Goal: Information Seeking & Learning: Learn about a topic

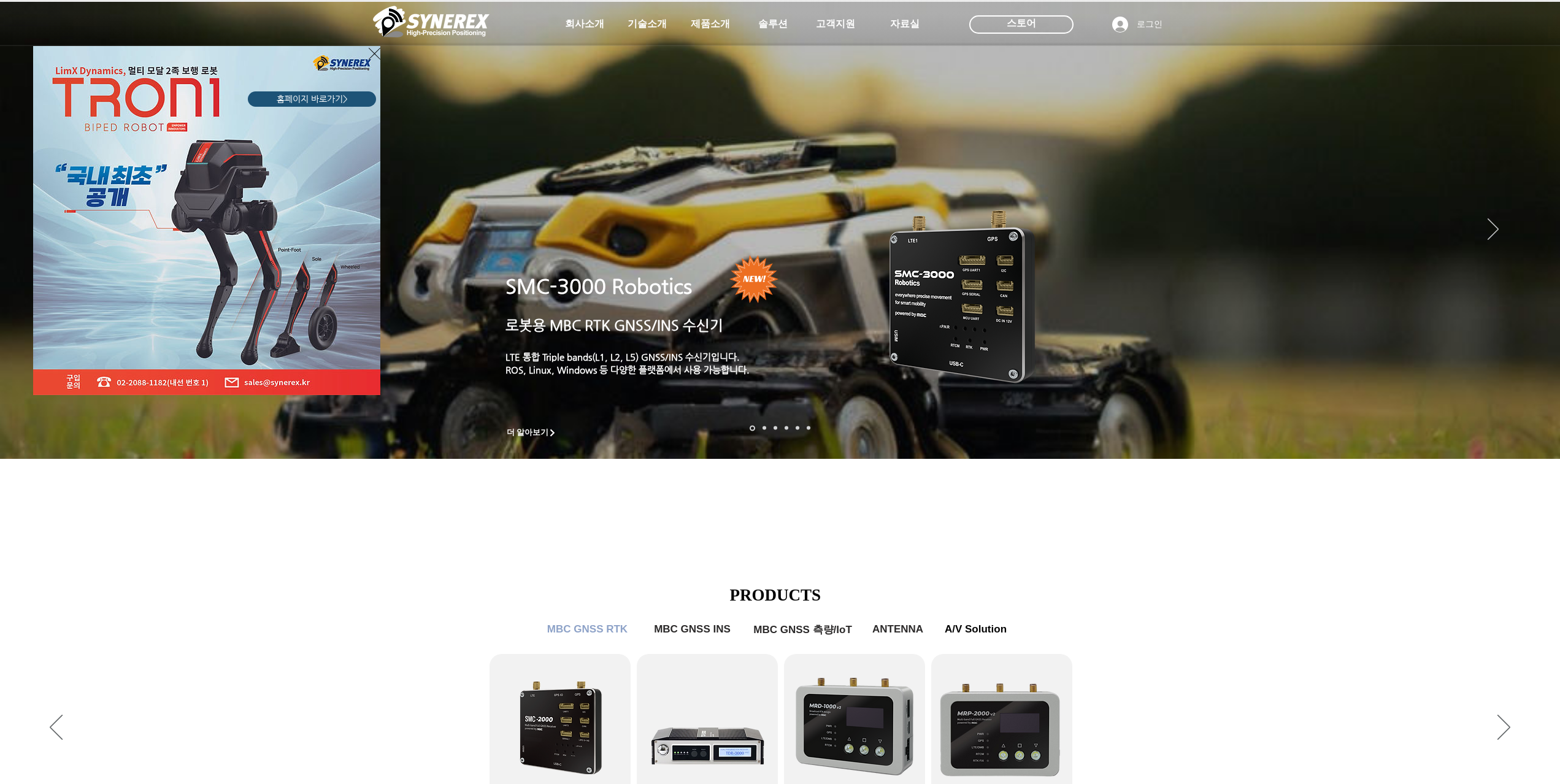
click at [1180, 652] on div "LimX Dinamics" at bounding box center [780, 392] width 1560 height 784
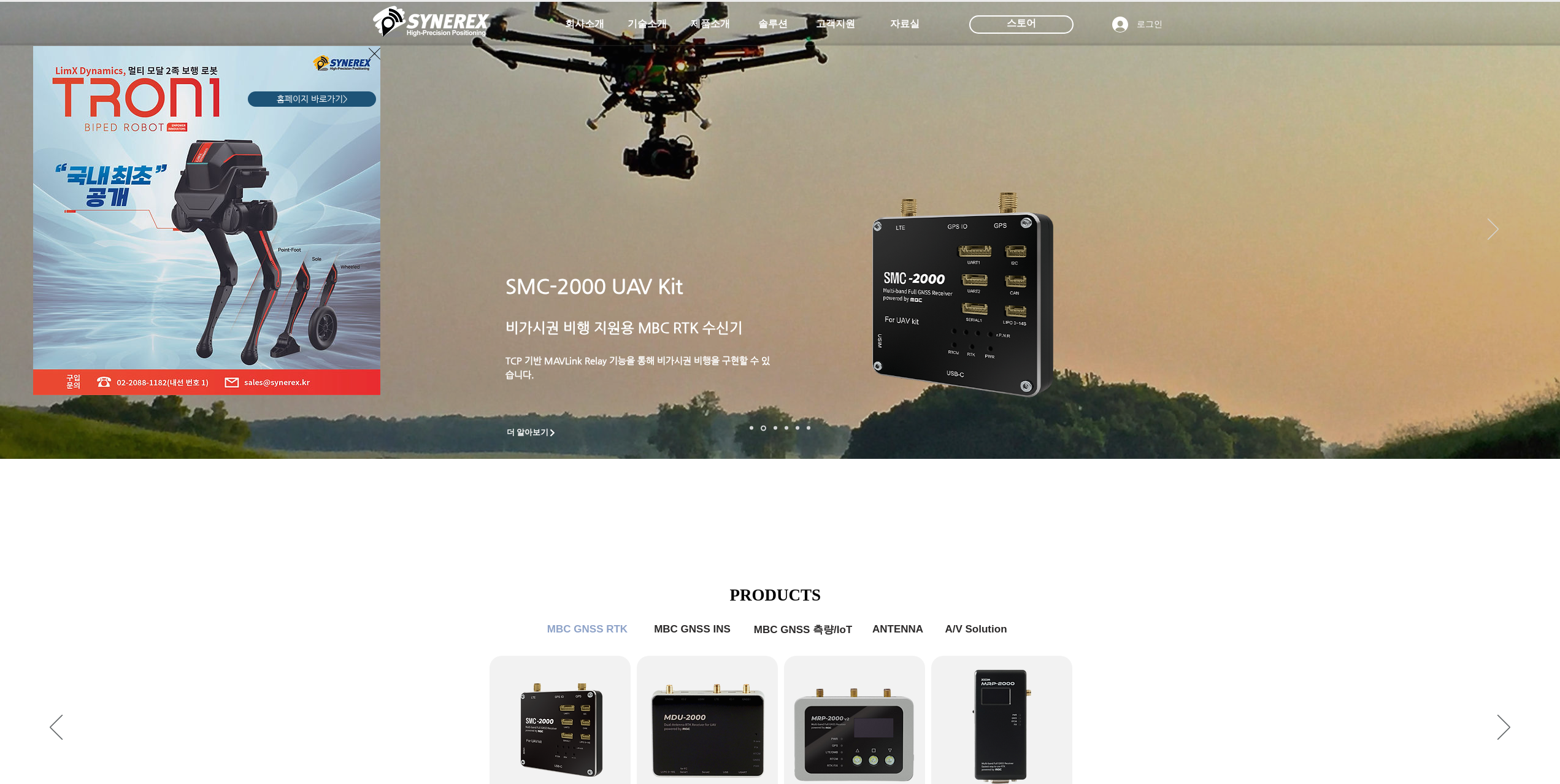
click at [371, 57] on icon "사이트로 돌아가기" at bounding box center [375, 53] width 12 height 15
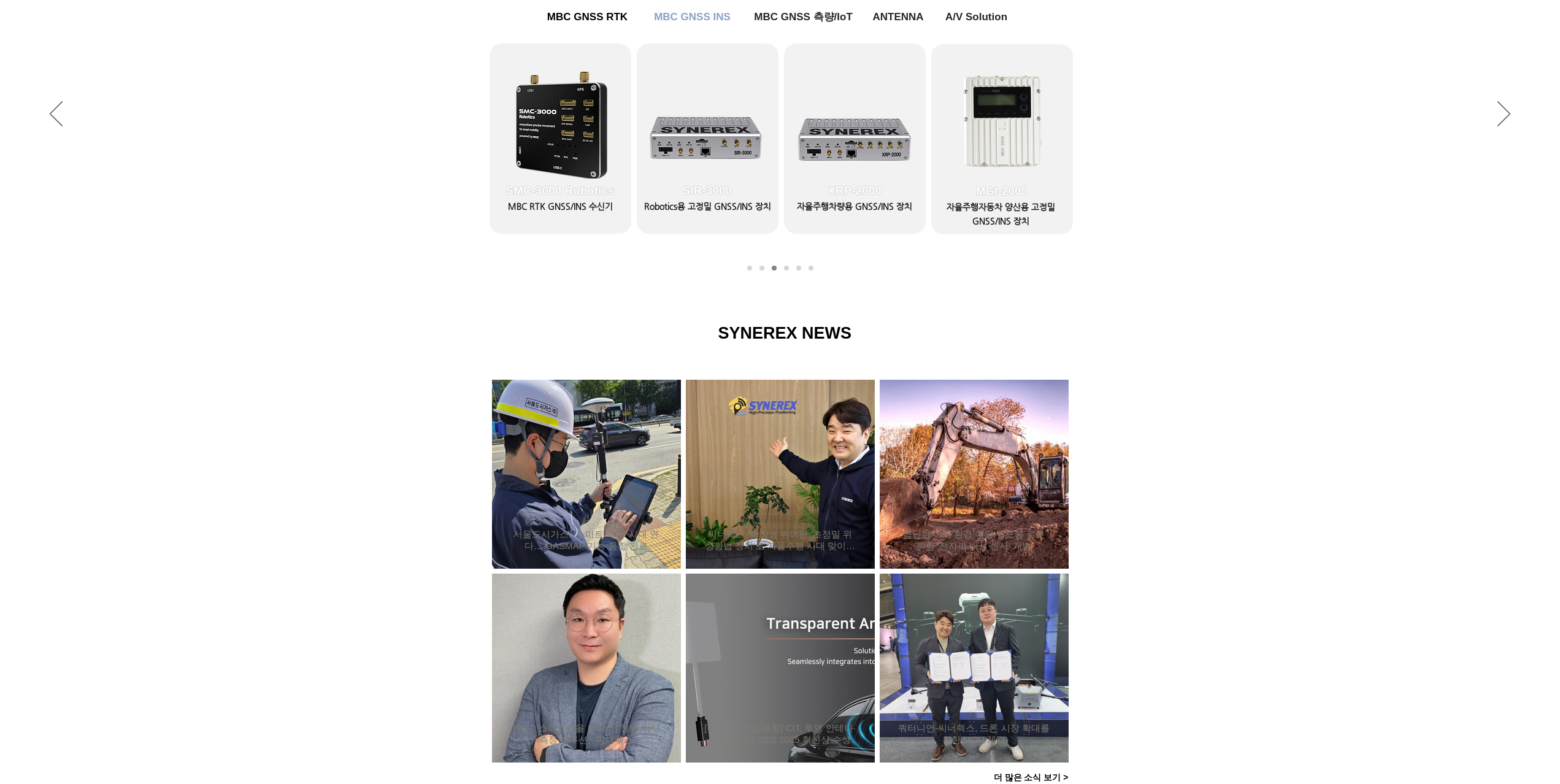
scroll to position [307, 0]
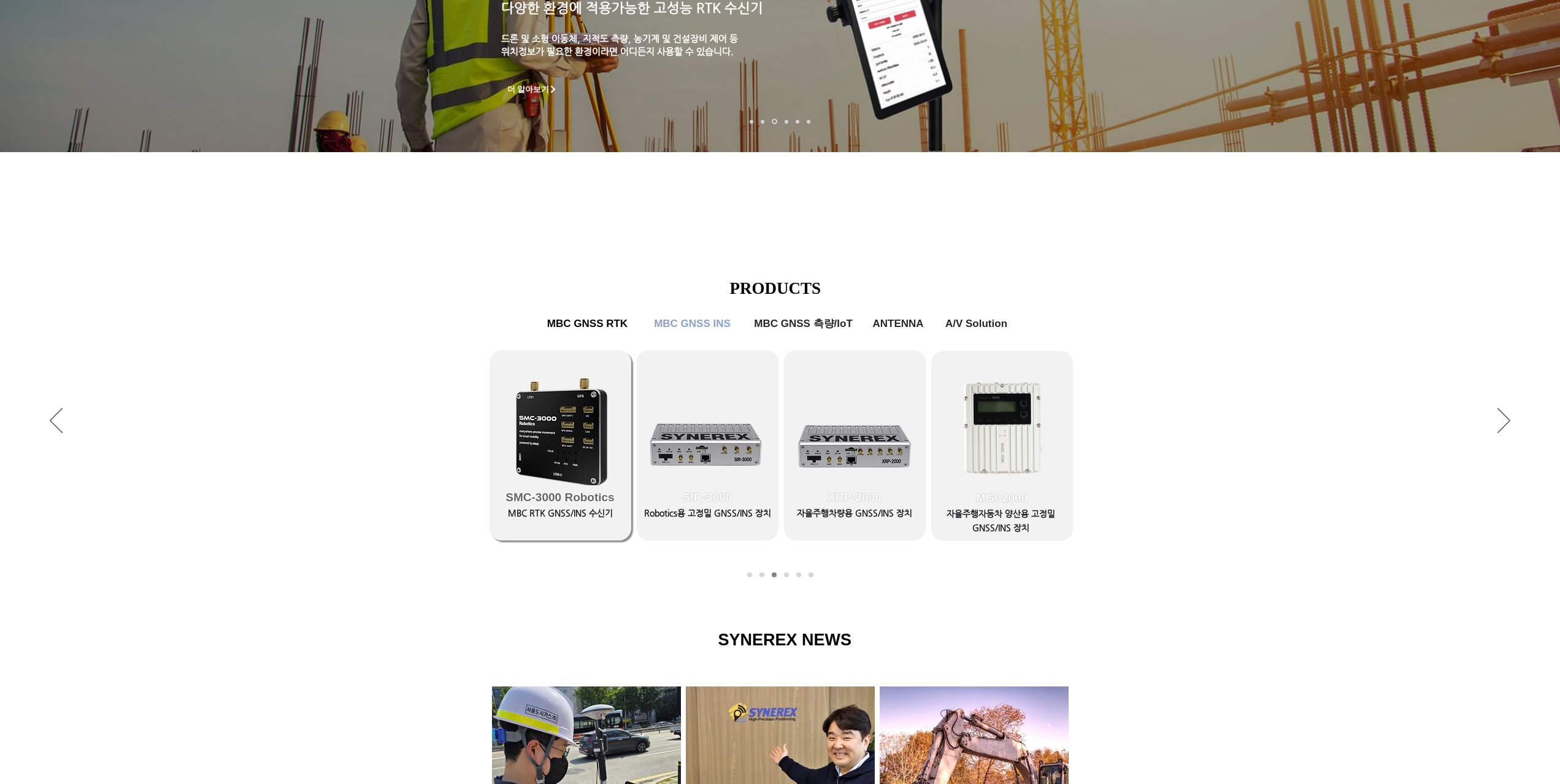
click at [570, 424] on link "SMC-3000 Robotics" at bounding box center [560, 445] width 142 height 190
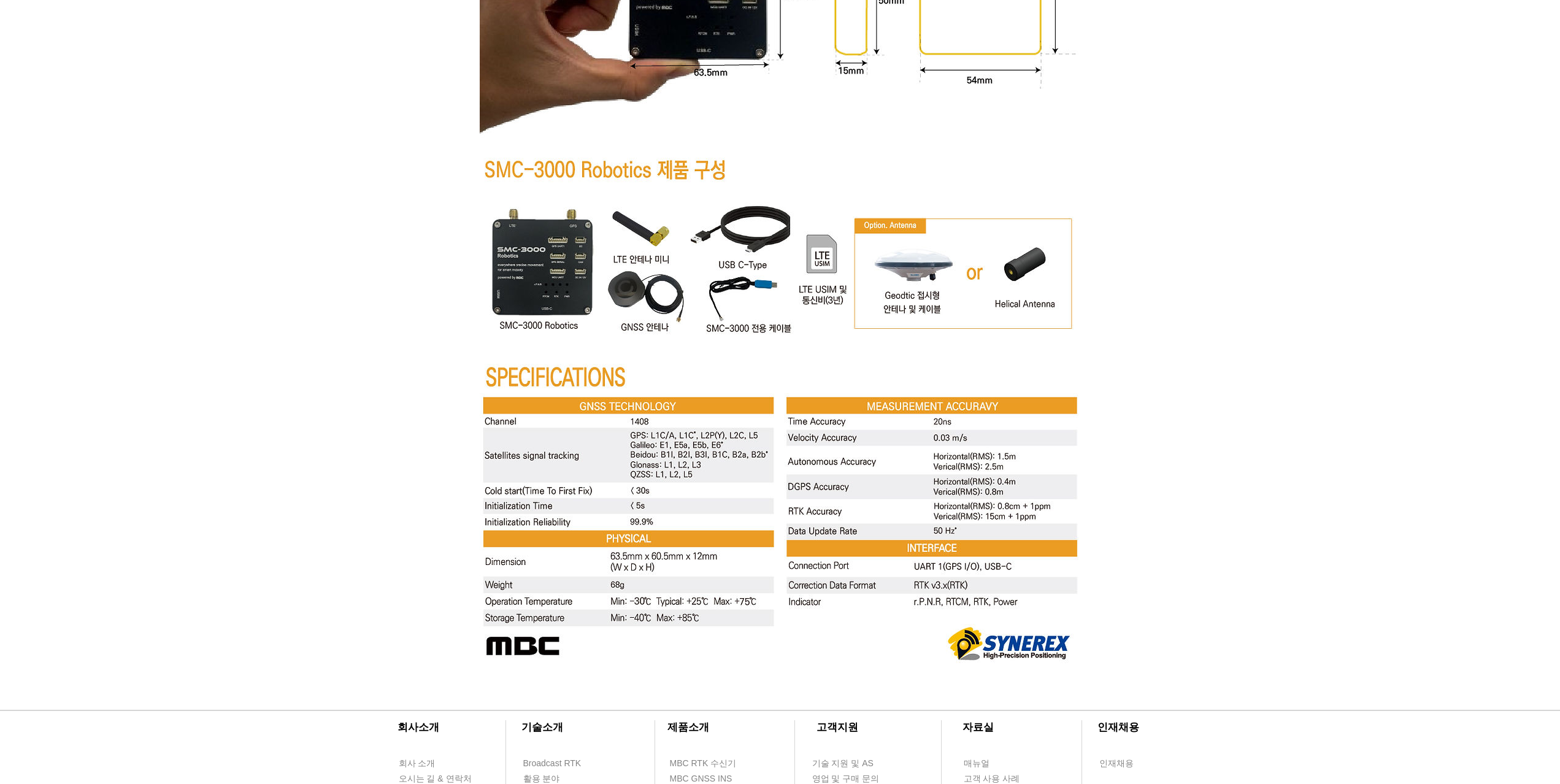
scroll to position [4645, 0]
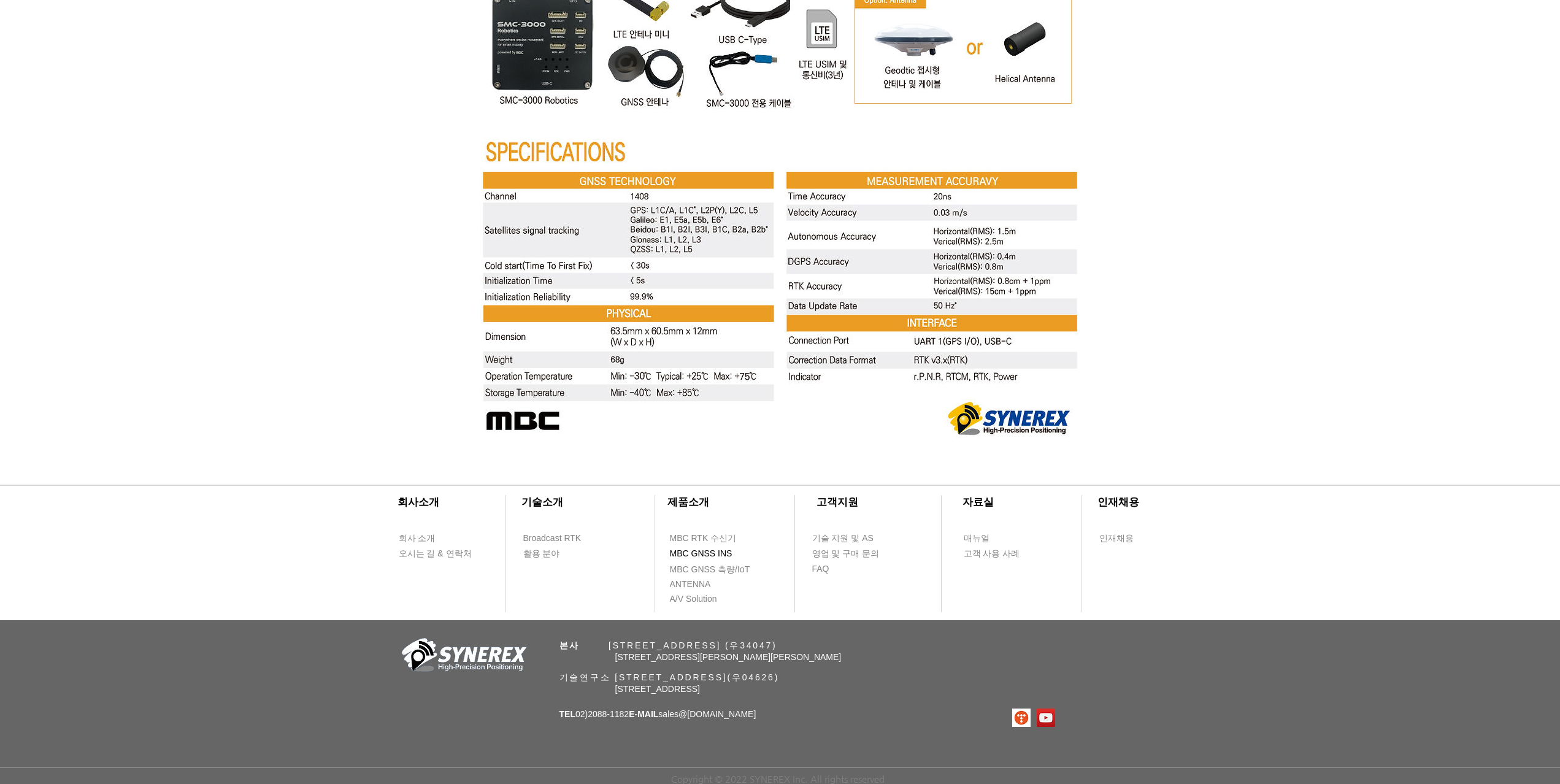
click at [716, 553] on span "MBC GNSS INS" at bounding box center [701, 553] width 63 height 12
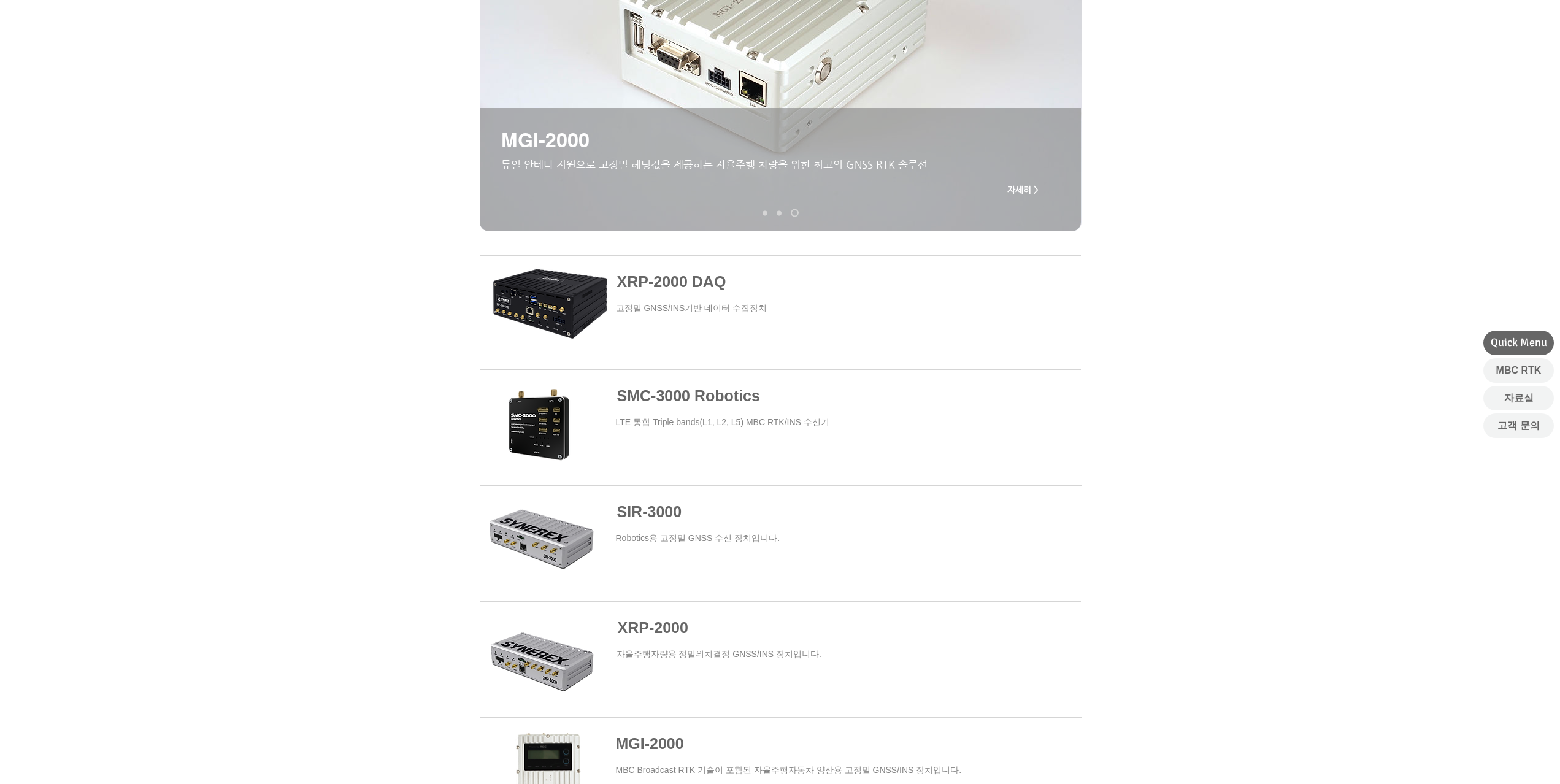
scroll to position [368, 0]
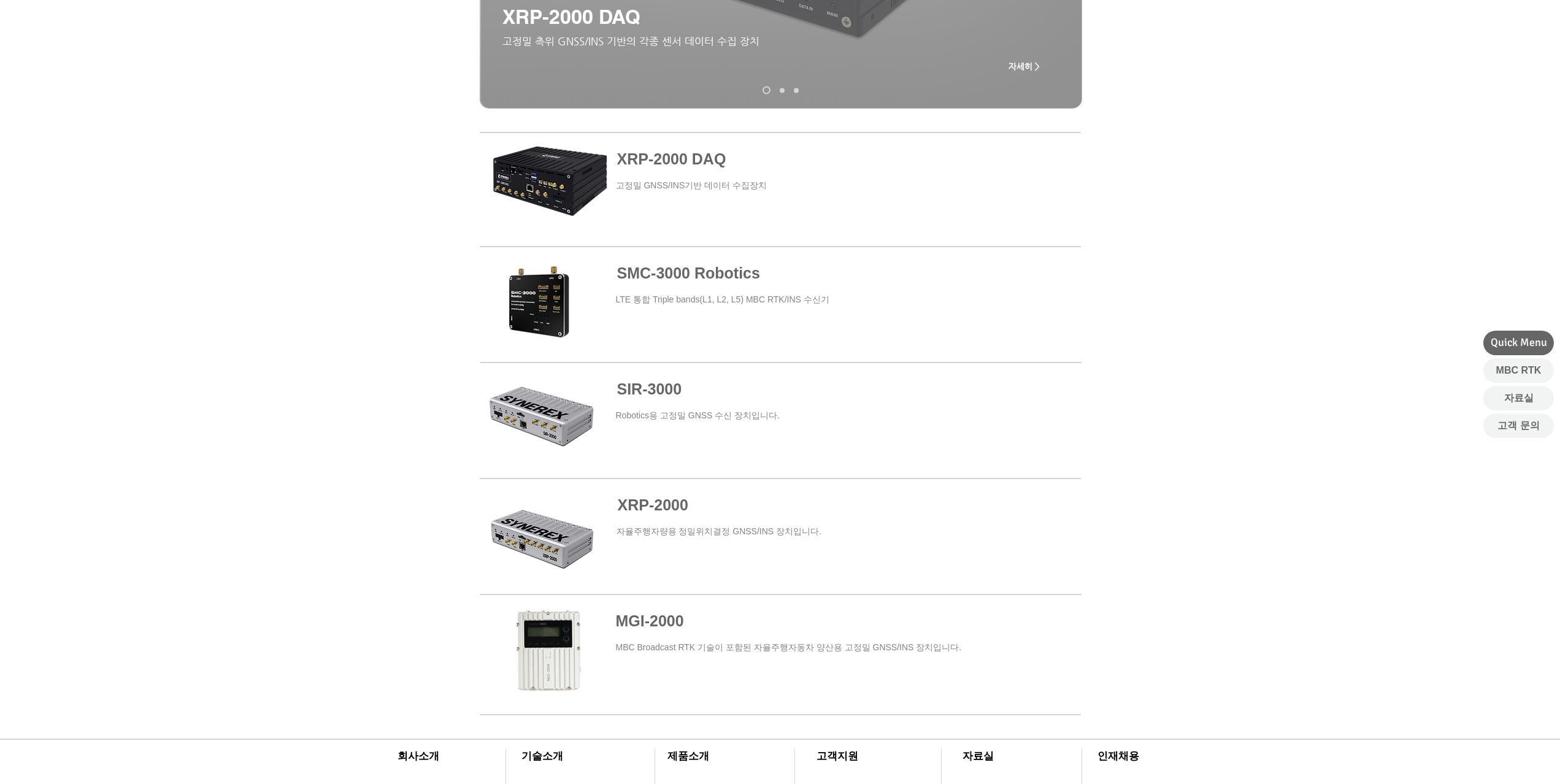
click at [633, 391] on span "SIR-3000" at bounding box center [649, 389] width 65 height 17
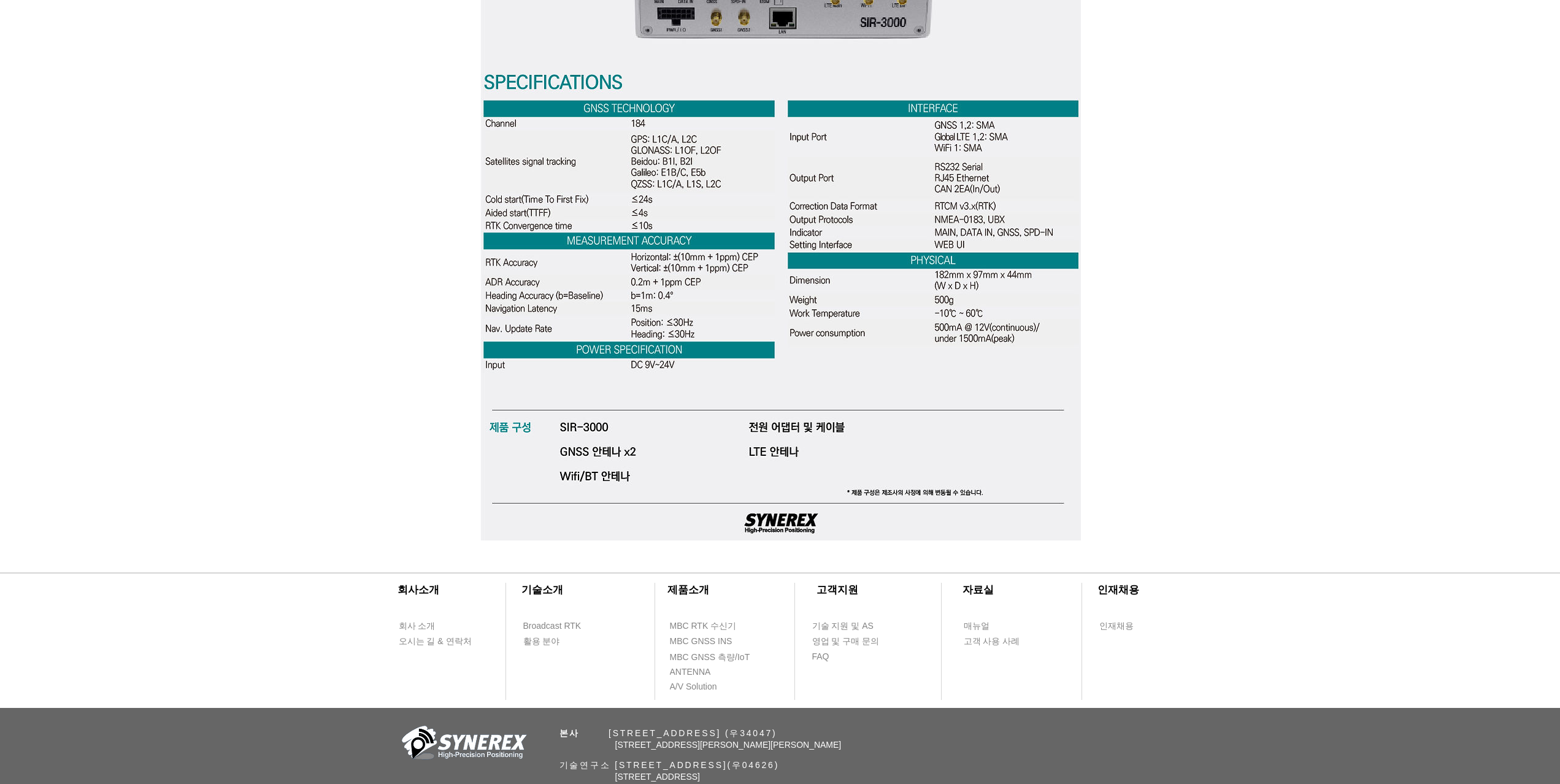
scroll to position [3681, 0]
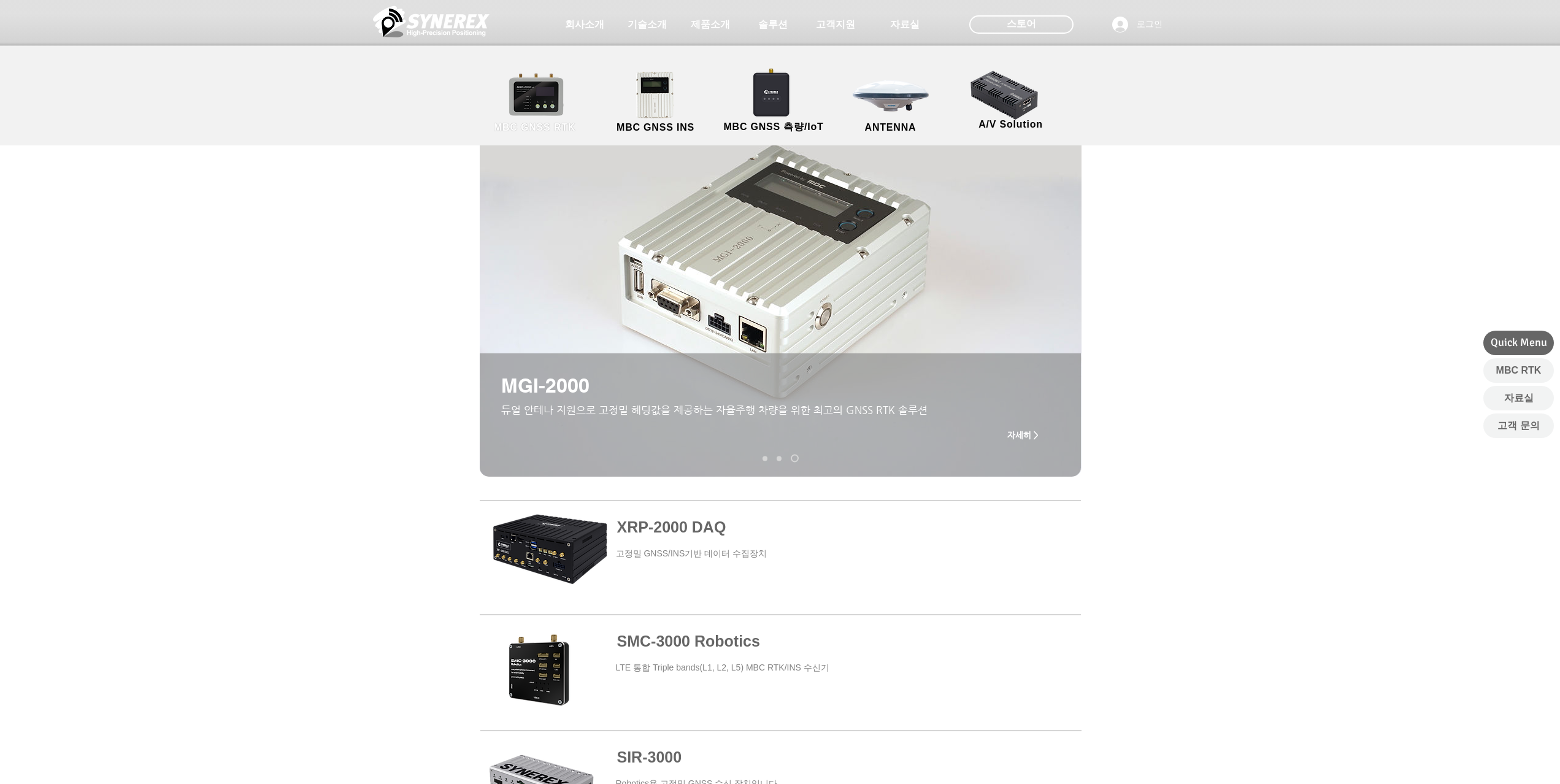
click at [543, 84] on link "MBC GNSS RTK" at bounding box center [535, 103] width 111 height 65
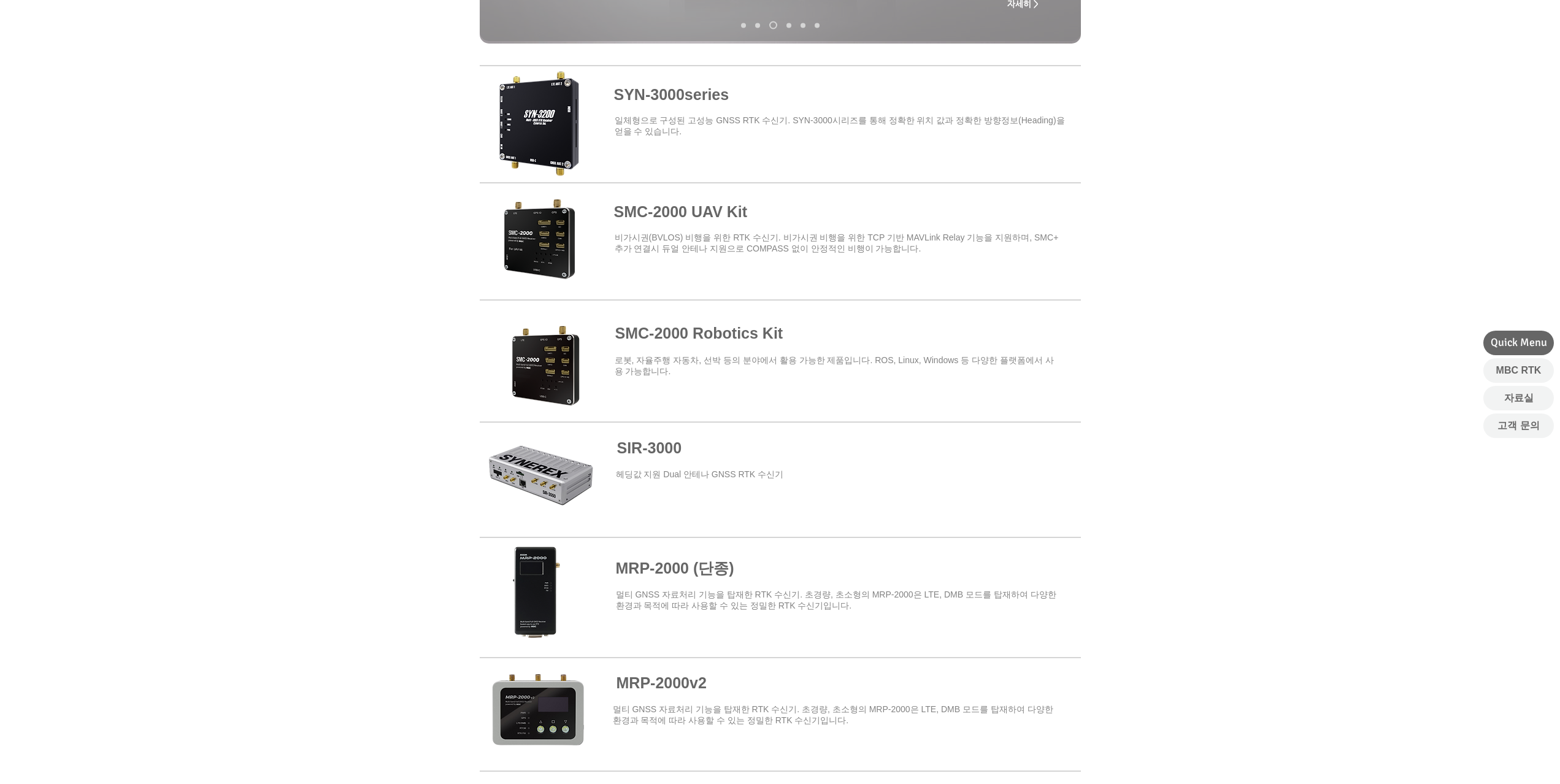
scroll to position [307, 0]
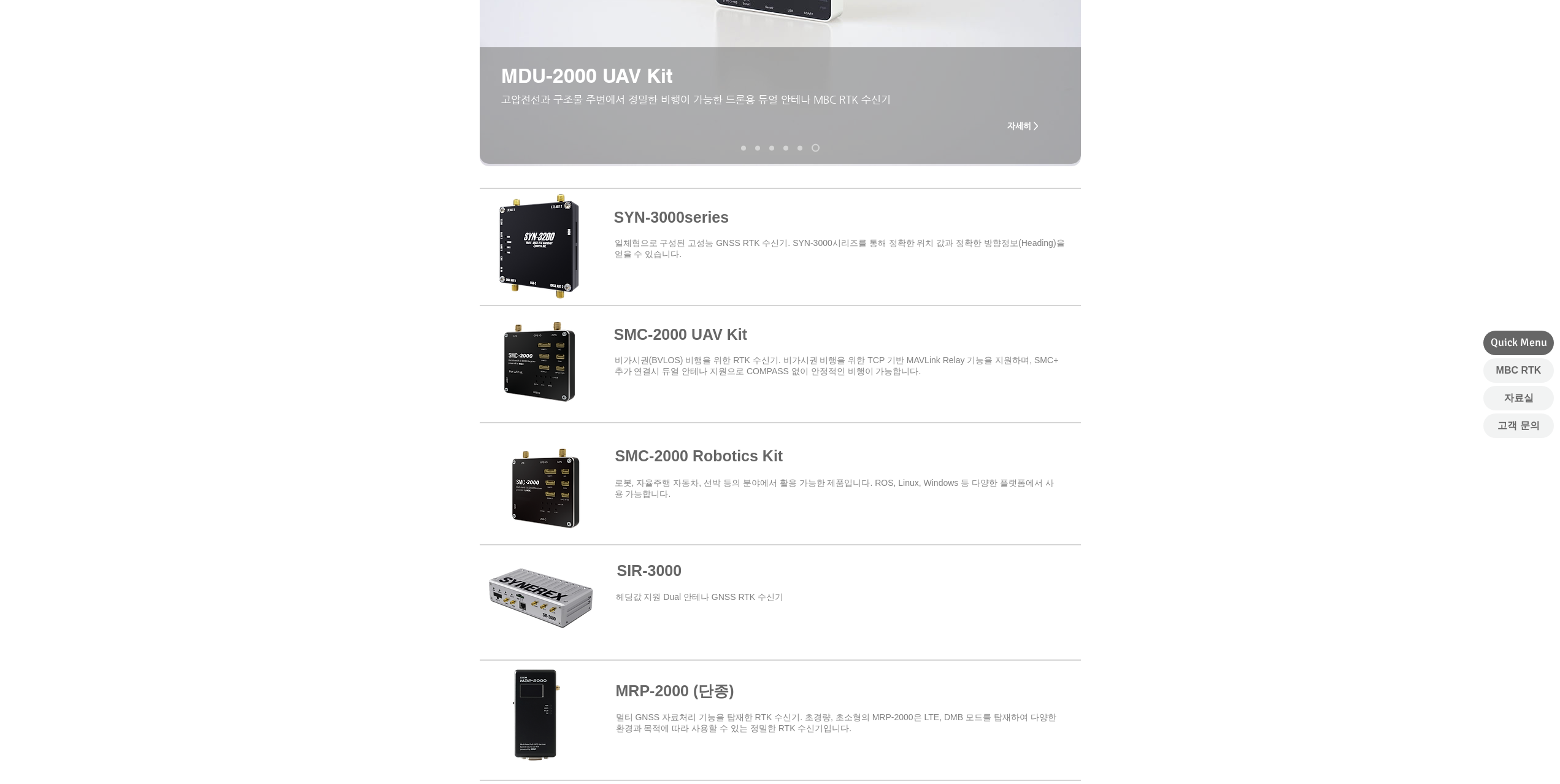
click at [679, 220] on span at bounding box center [780, 244] width 601 height 108
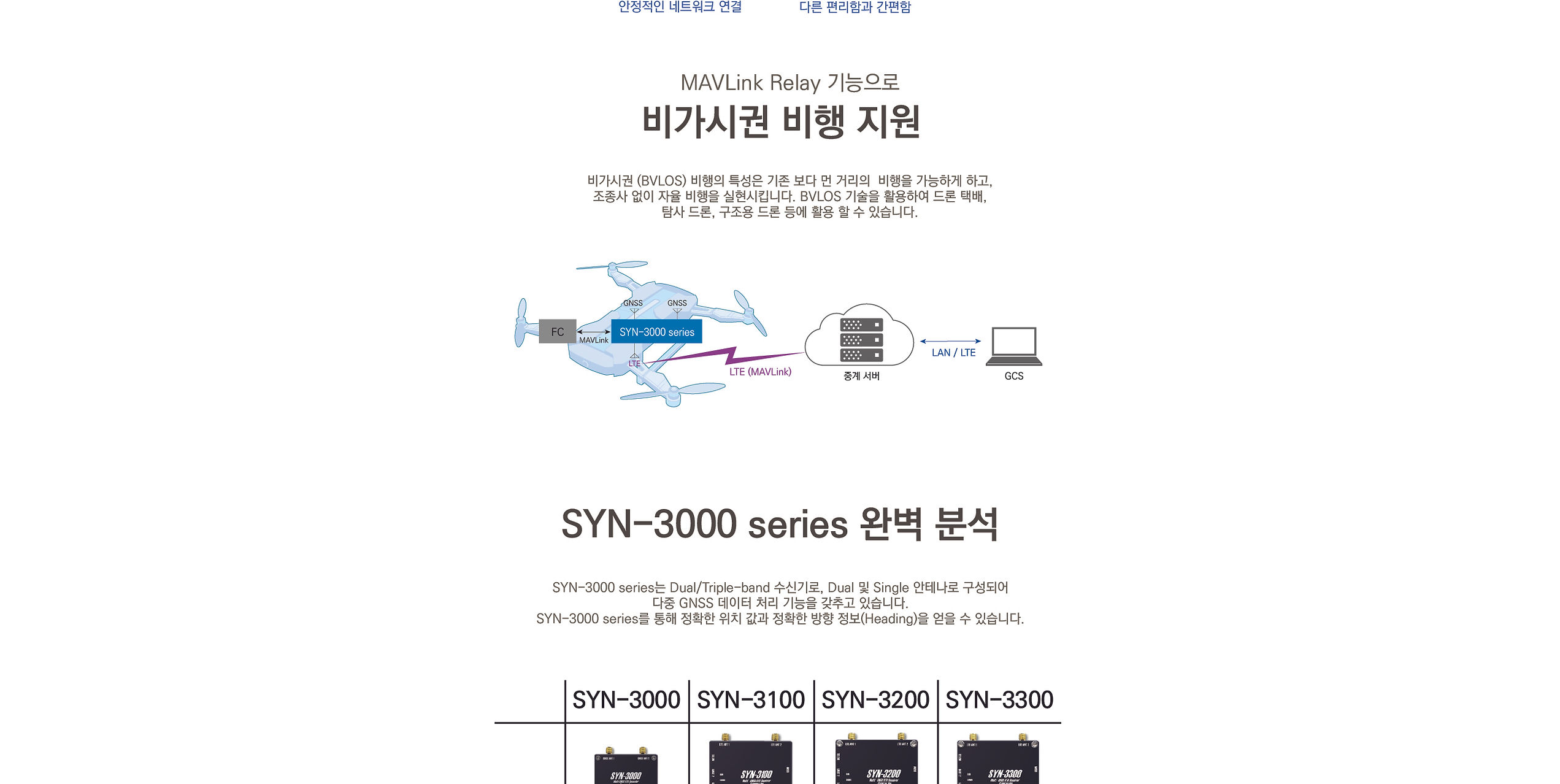
scroll to position [1823, 0]
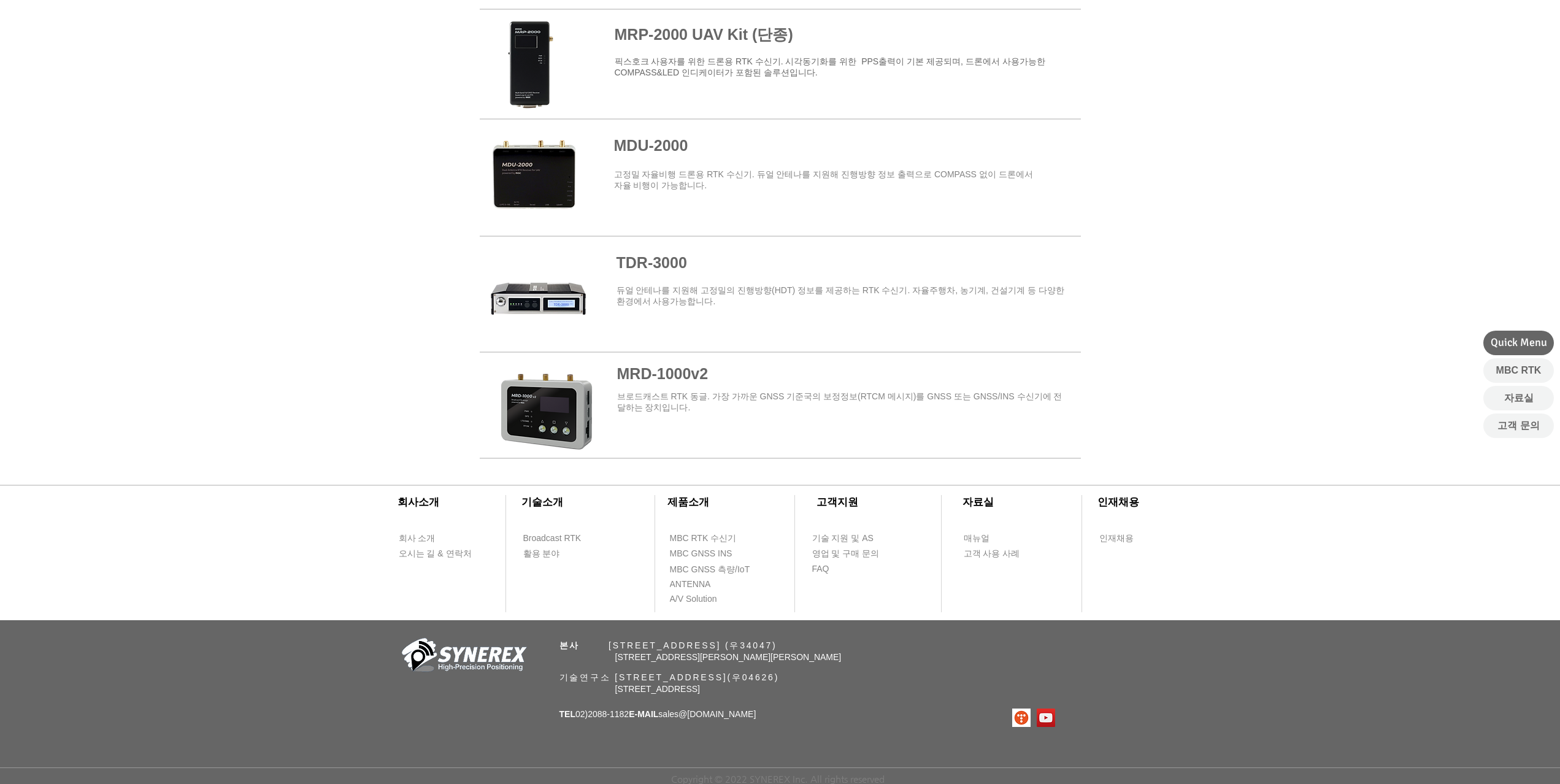
scroll to position [307, 0]
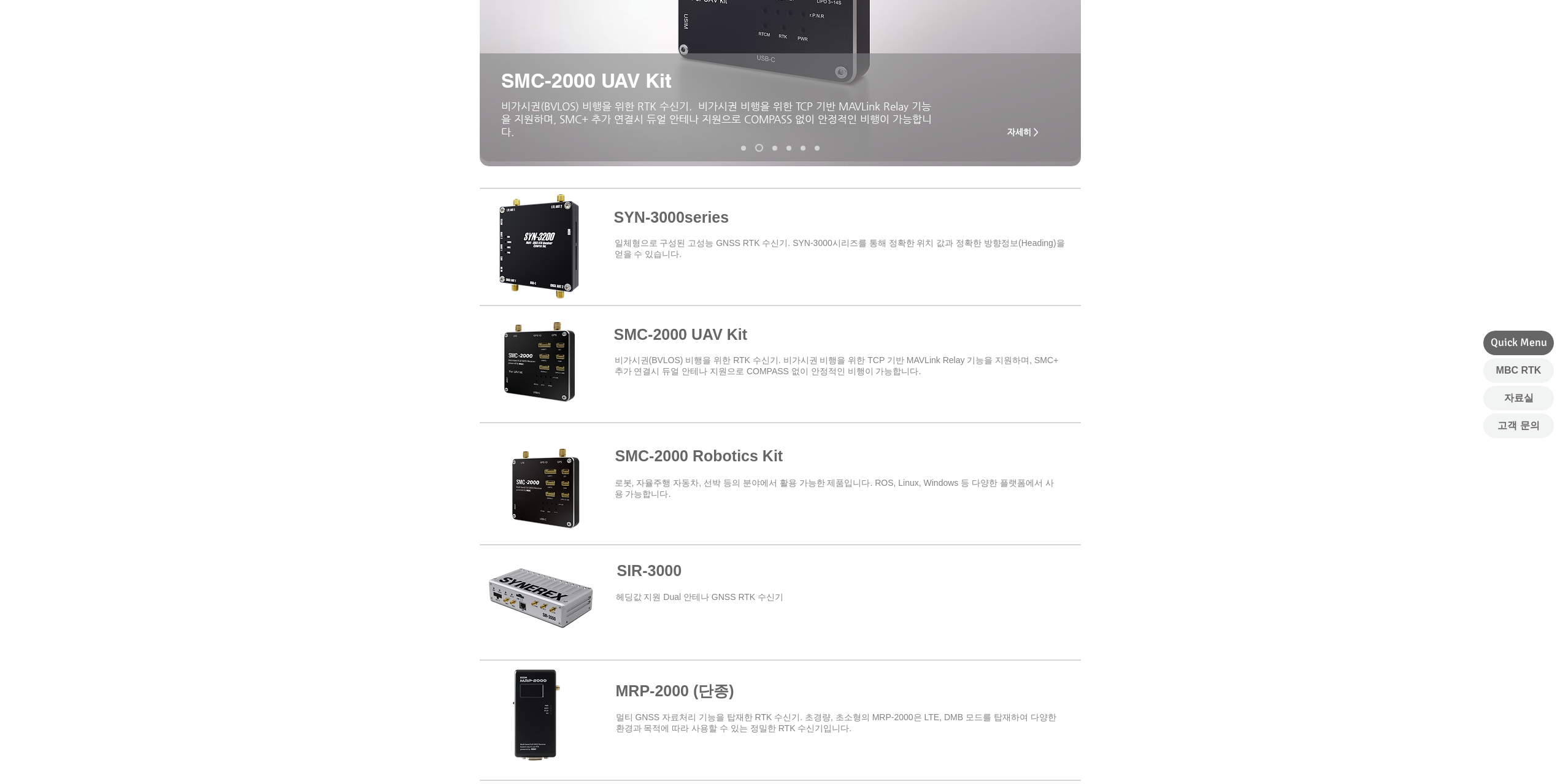
click at [632, 454] on span at bounding box center [780, 479] width 601 height 108
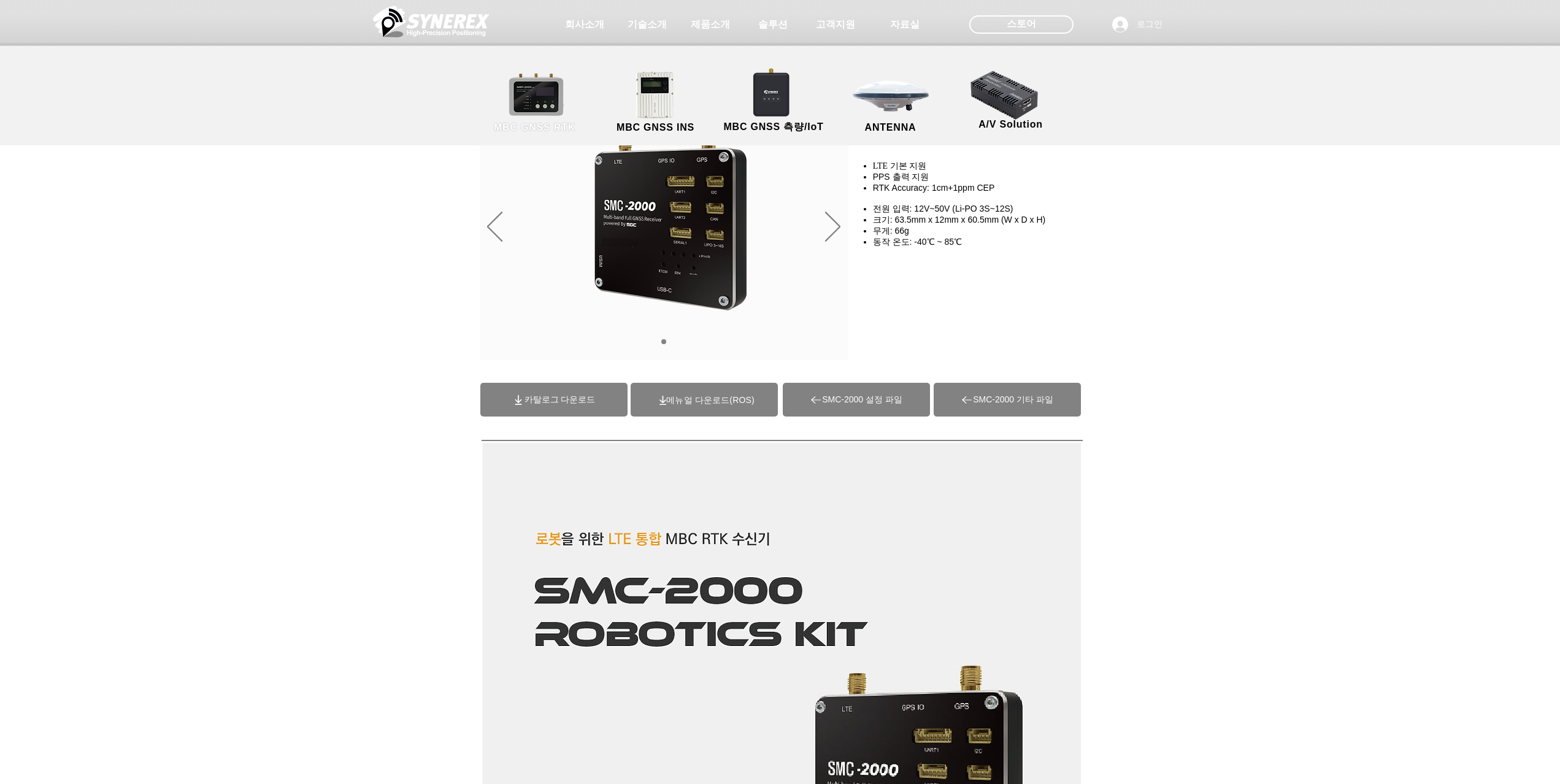
click at [553, 112] on link "MBC GNSS RTK" at bounding box center [535, 103] width 111 height 65
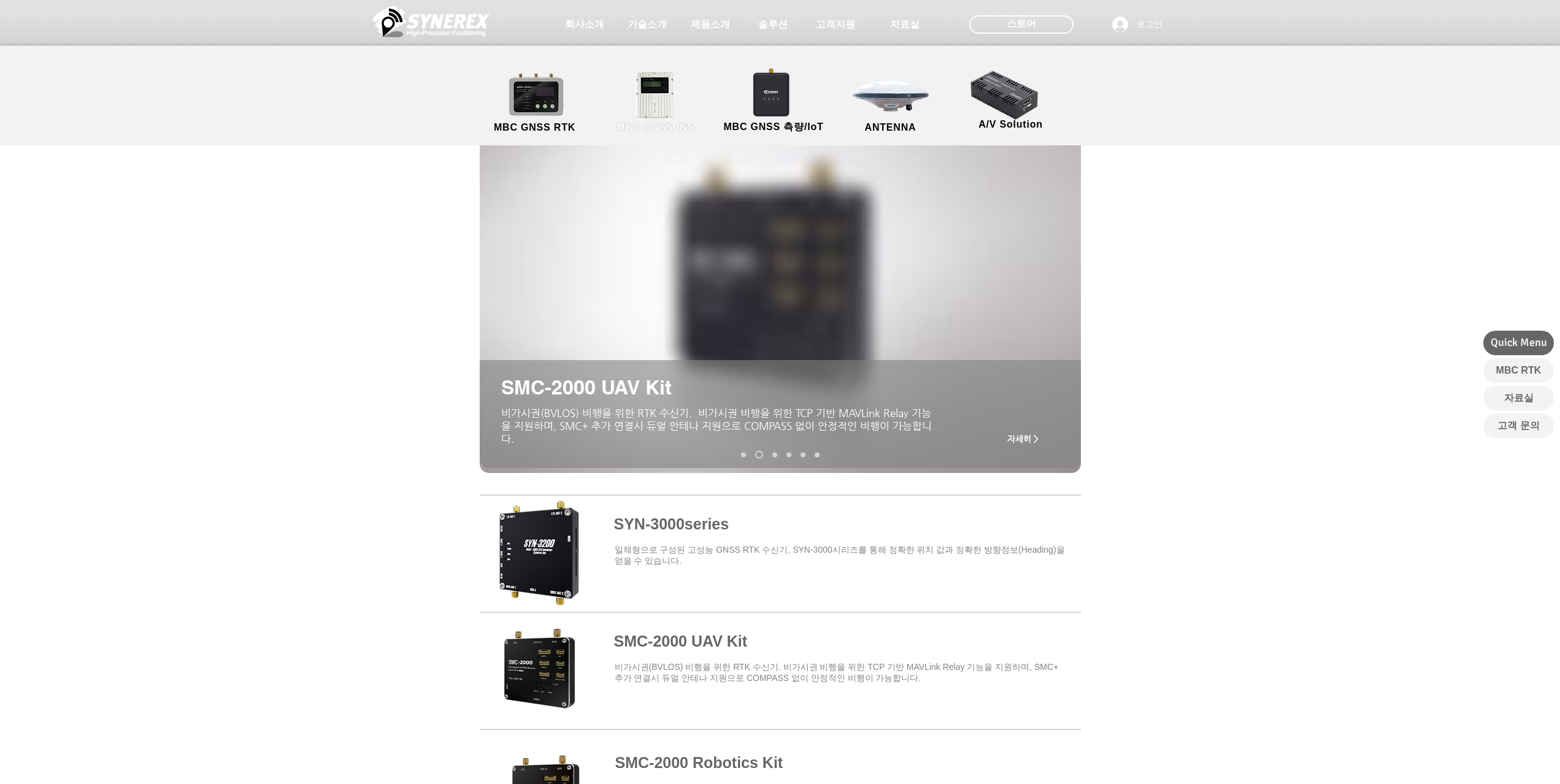
click at [652, 106] on link "MBC GNSS INS" at bounding box center [656, 103] width 111 height 65
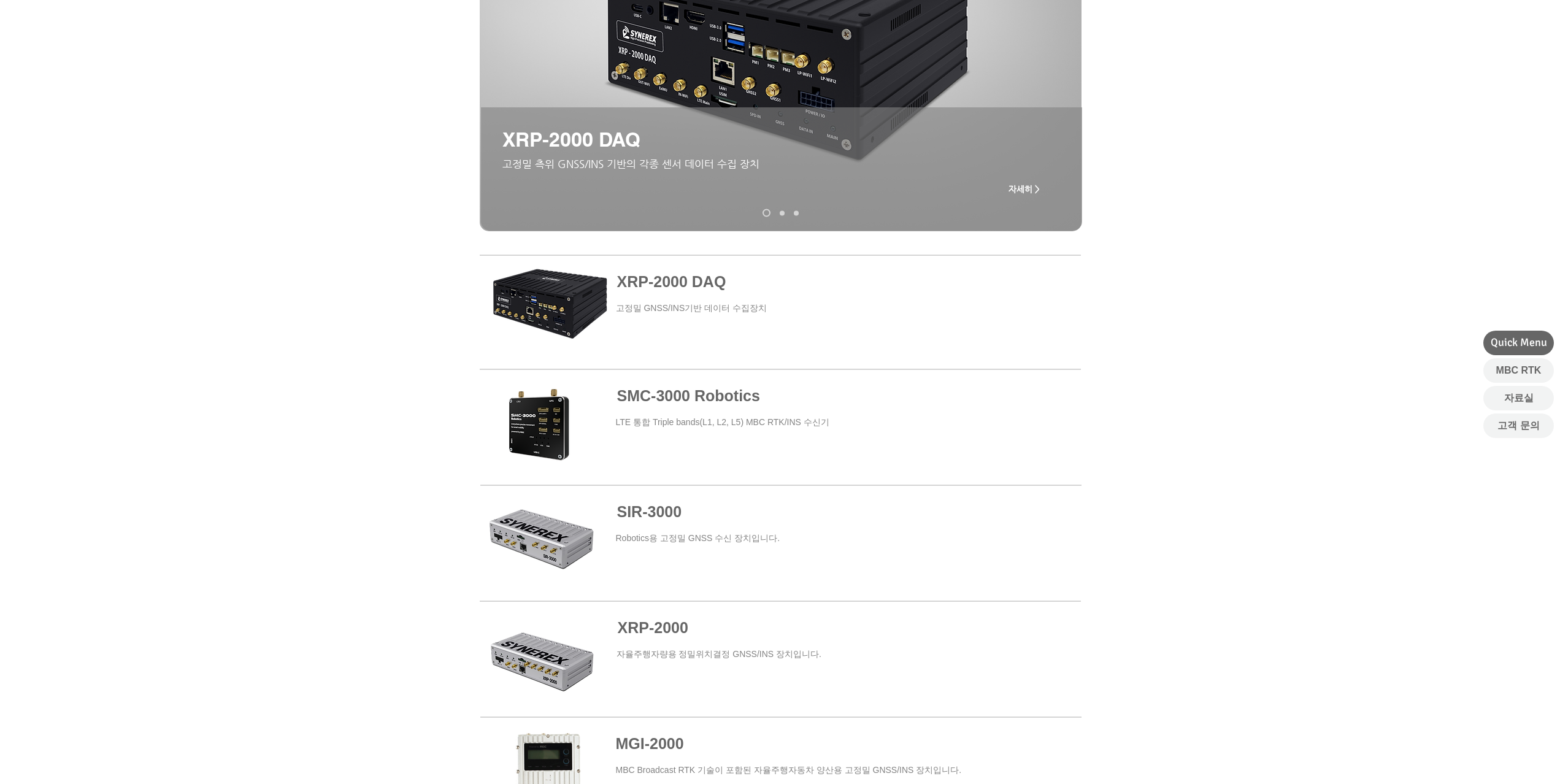
scroll to position [368, 0]
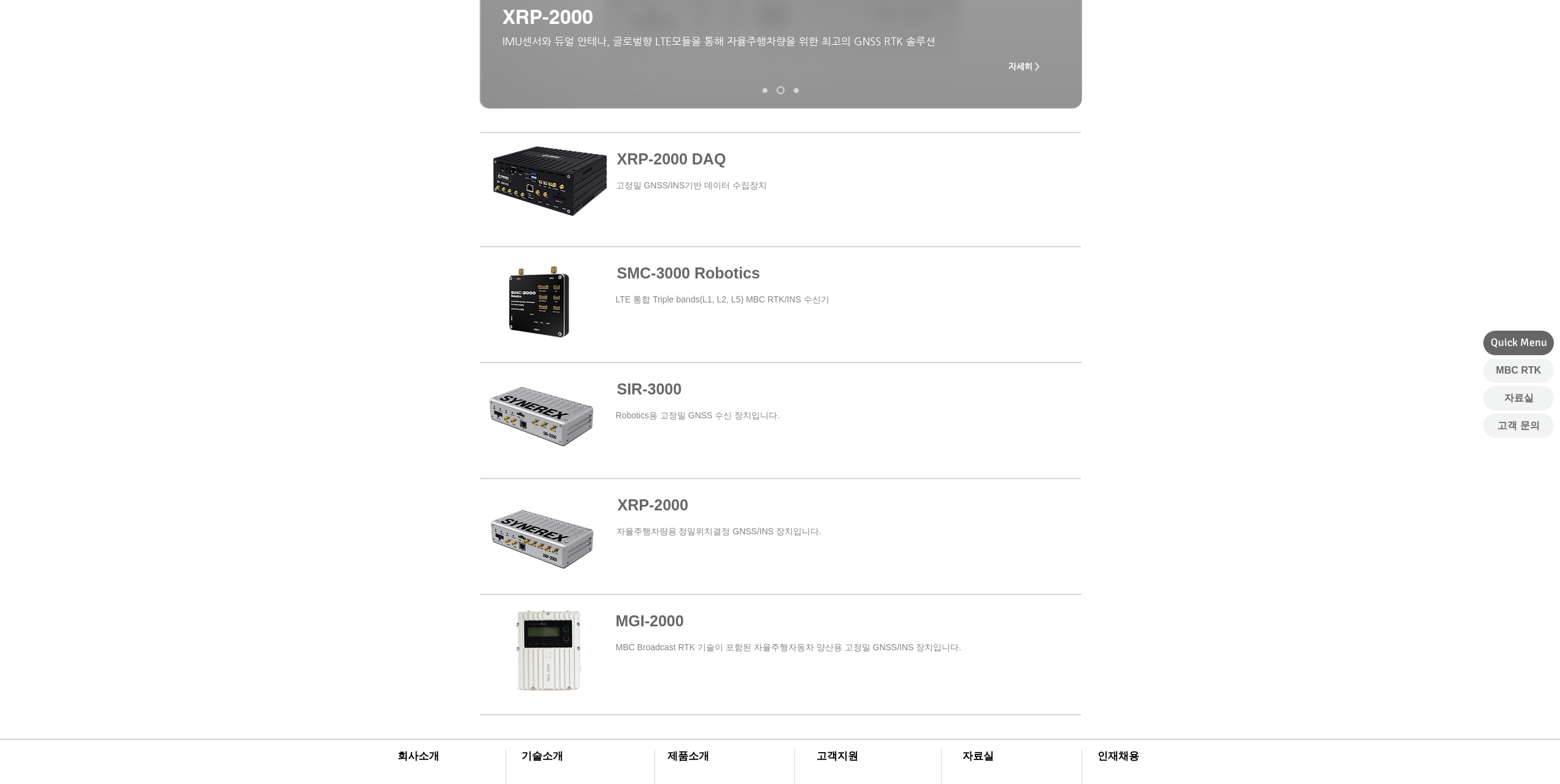
click at [690, 277] on span "SMC-3000 Robotics" at bounding box center [689, 273] width 143 height 17
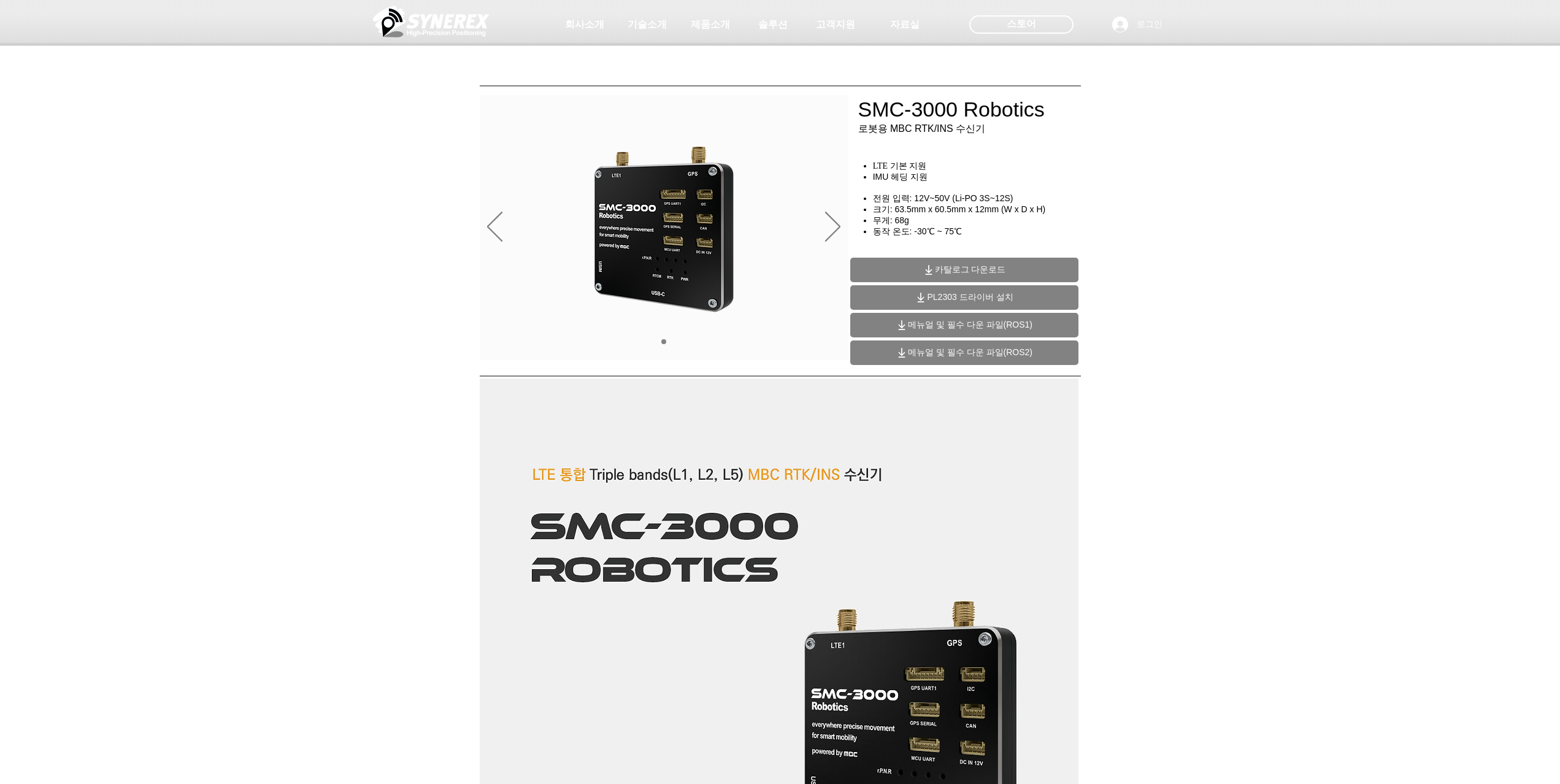
drag, startPoint x: 860, startPoint y: 108, endPoint x: 1039, endPoint y: 112, distance: 179.0
click at [1038, 112] on div at bounding box center [780, 91] width 1560 height 182
drag, startPoint x: 1035, startPoint y: 112, endPoint x: 899, endPoint y: 119, distance: 136.2
click at [905, 118] on div at bounding box center [780, 91] width 1560 height 182
click at [956, 268] on span "카탈로그 다운로드" at bounding box center [971, 270] width 71 height 11
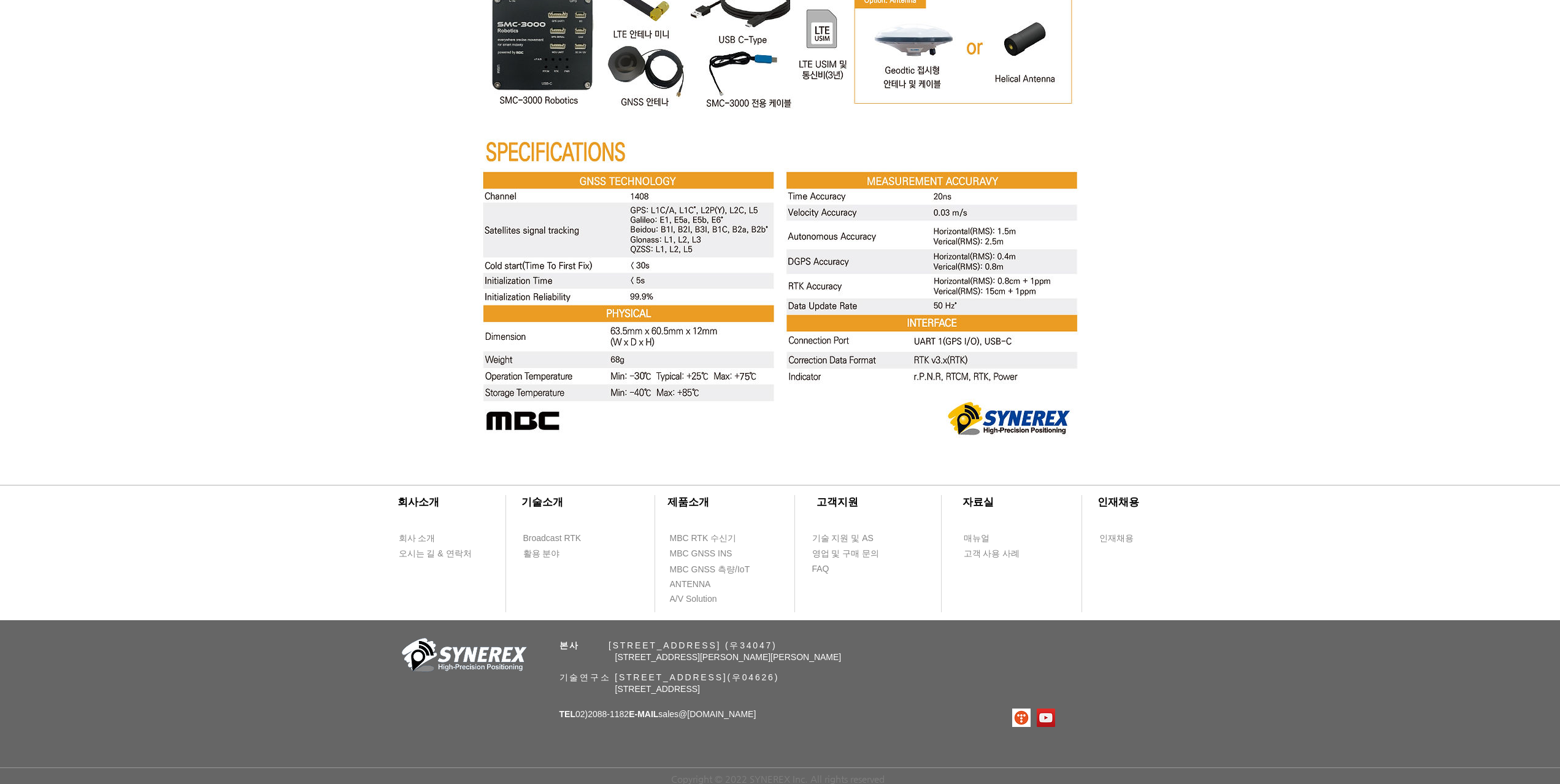
scroll to position [4461, 0]
